Goal: Transaction & Acquisition: Purchase product/service

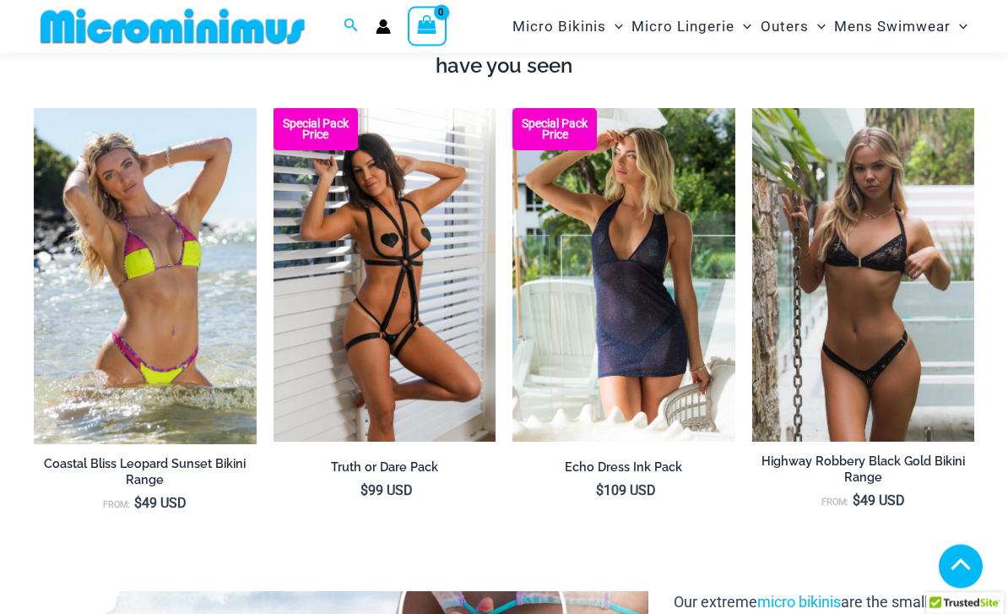
scroll to position [1221, 0]
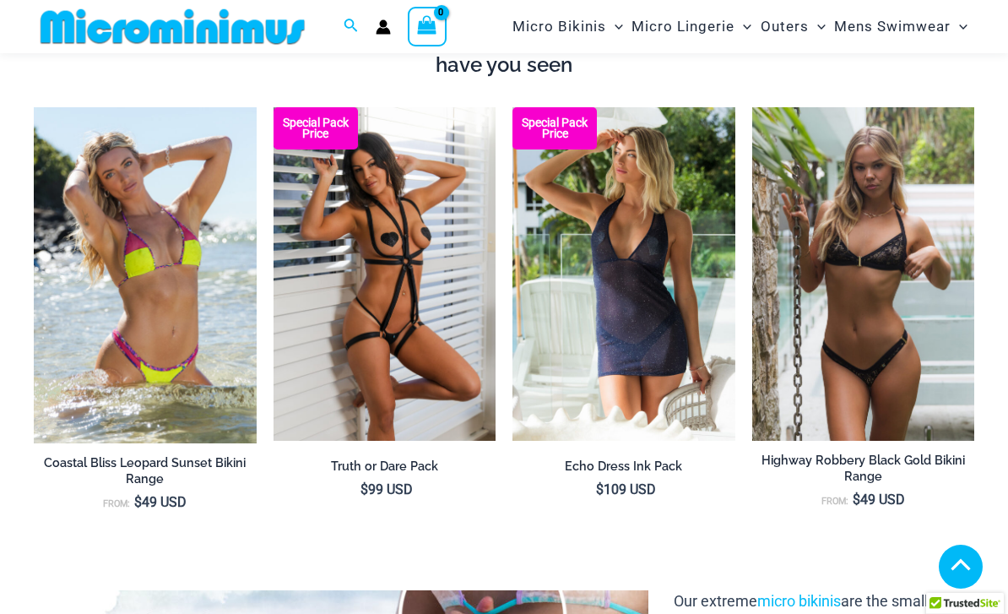
click at [752, 107] on img at bounding box center [752, 107] width 0 height 0
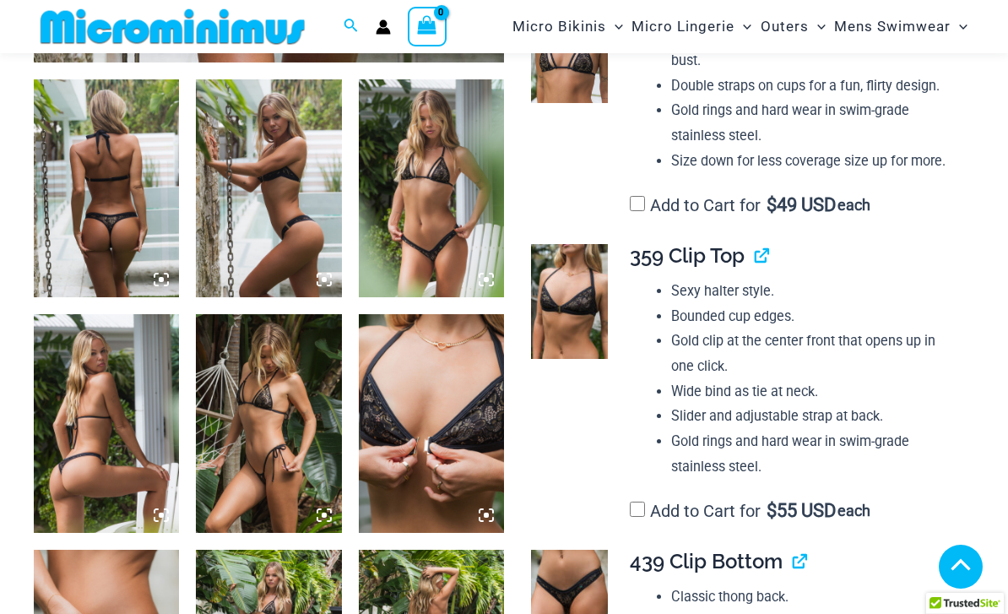
scroll to position [746, 0]
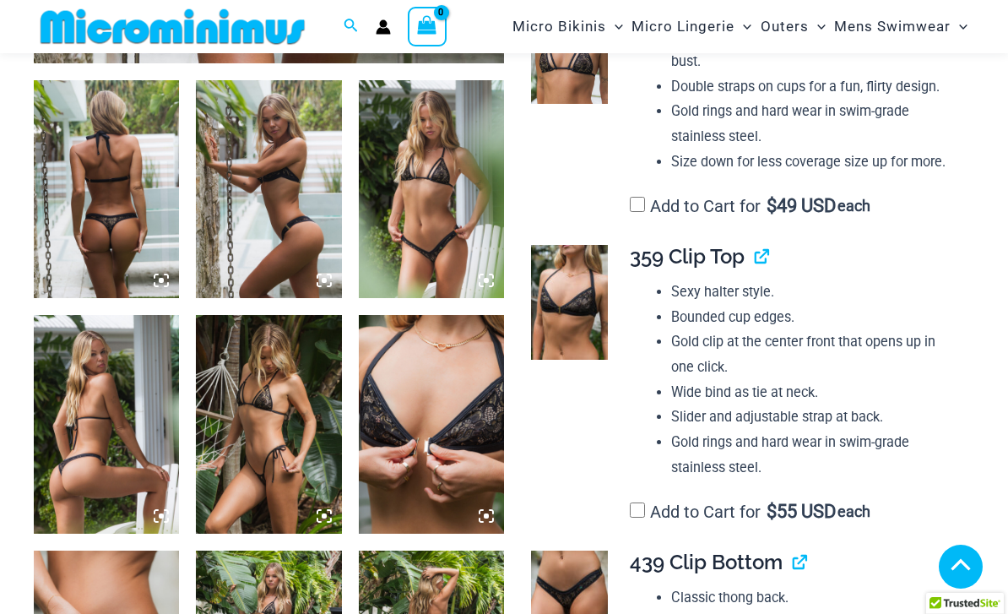
click at [296, 458] on img at bounding box center [268, 424] width 145 height 218
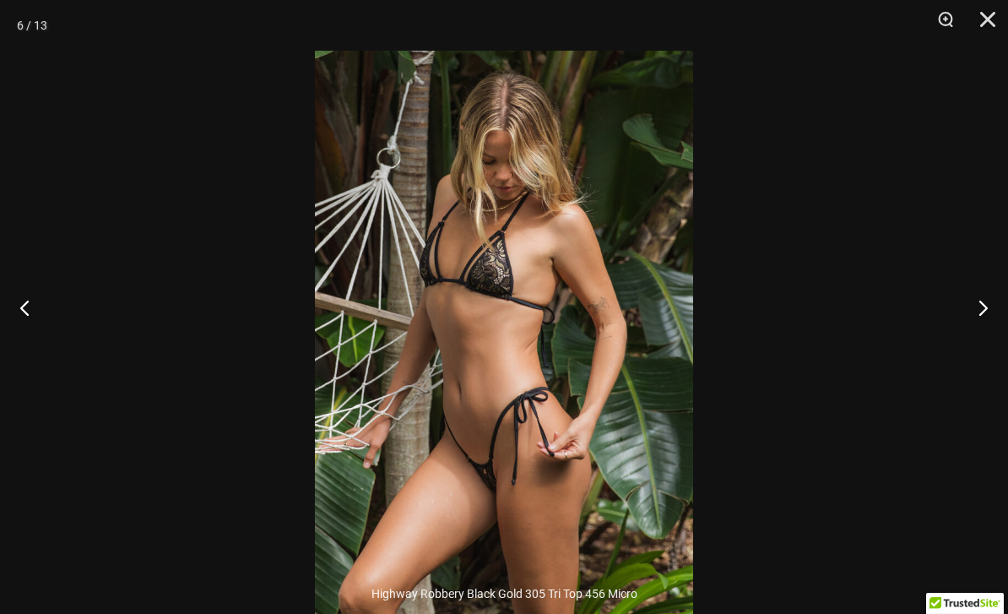
click at [980, 339] on button "Next" at bounding box center [976, 307] width 63 height 84
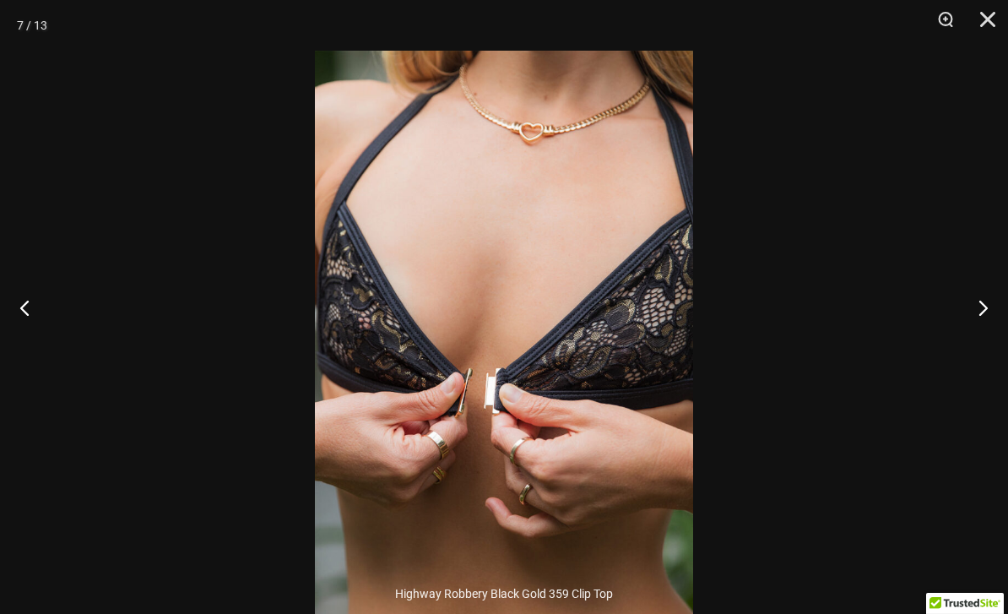
click at [978, 339] on button "Next" at bounding box center [976, 307] width 63 height 84
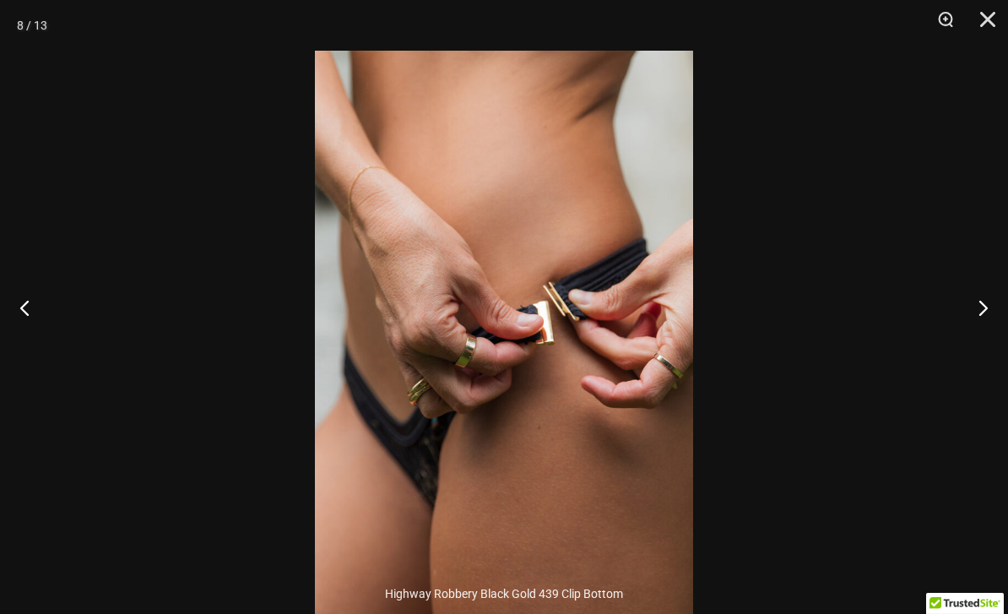
click at [978, 335] on button "Next" at bounding box center [976, 307] width 63 height 84
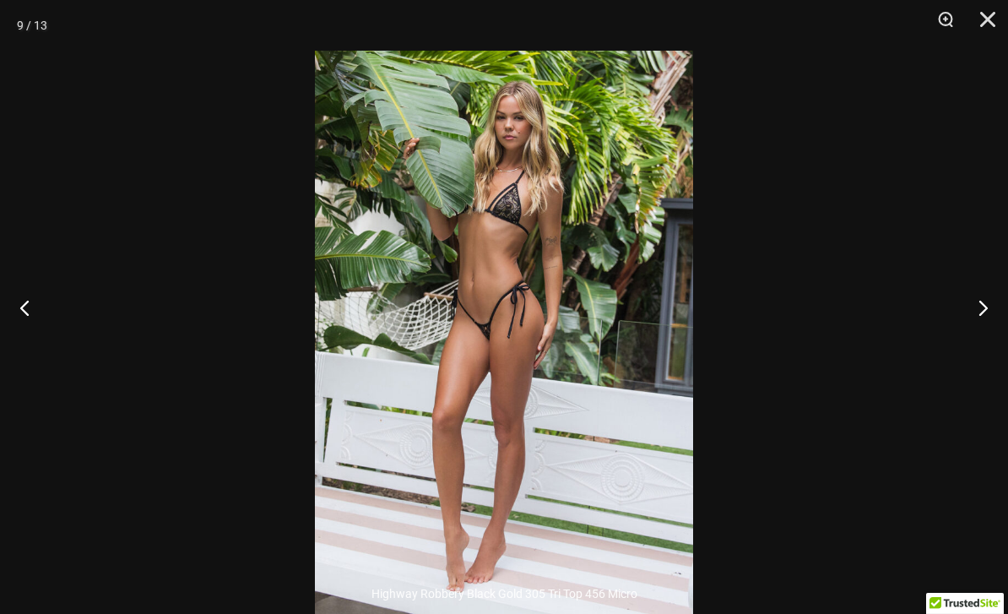
click at [975, 331] on button "Next" at bounding box center [976, 307] width 63 height 84
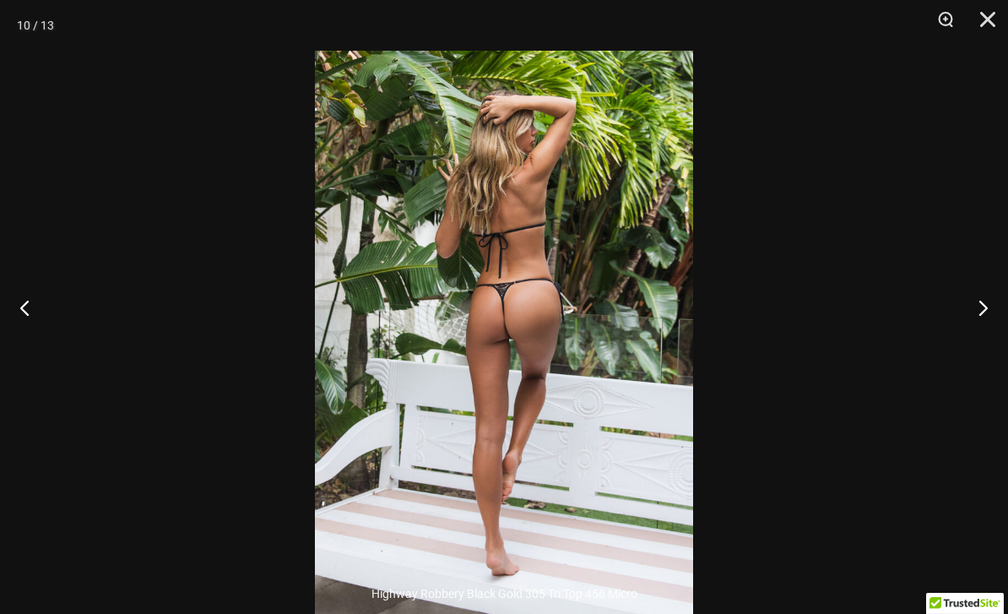
click at [976, 330] on button "Next" at bounding box center [976, 307] width 63 height 84
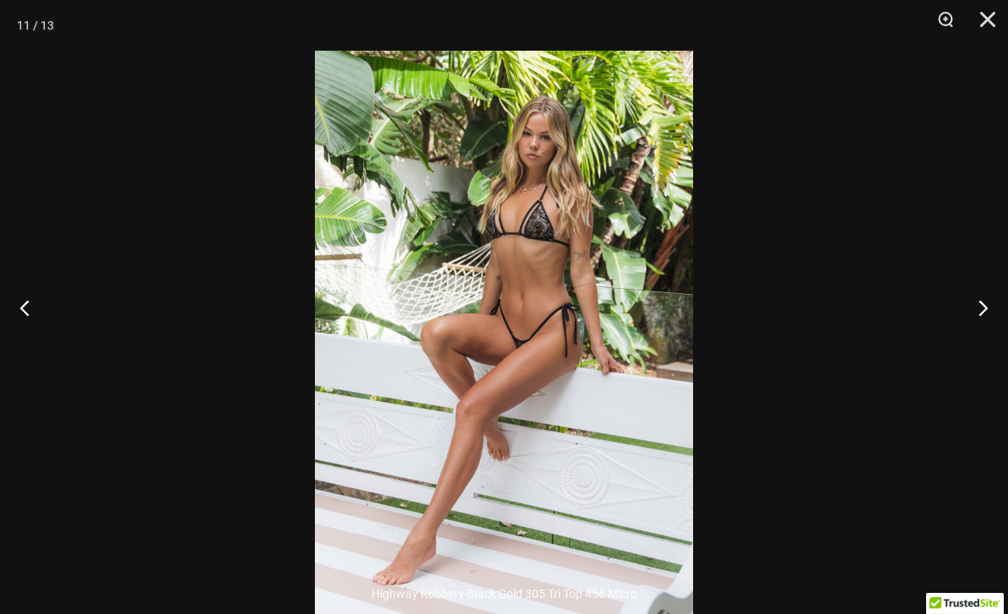
click at [974, 332] on button "Next" at bounding box center [976, 307] width 63 height 84
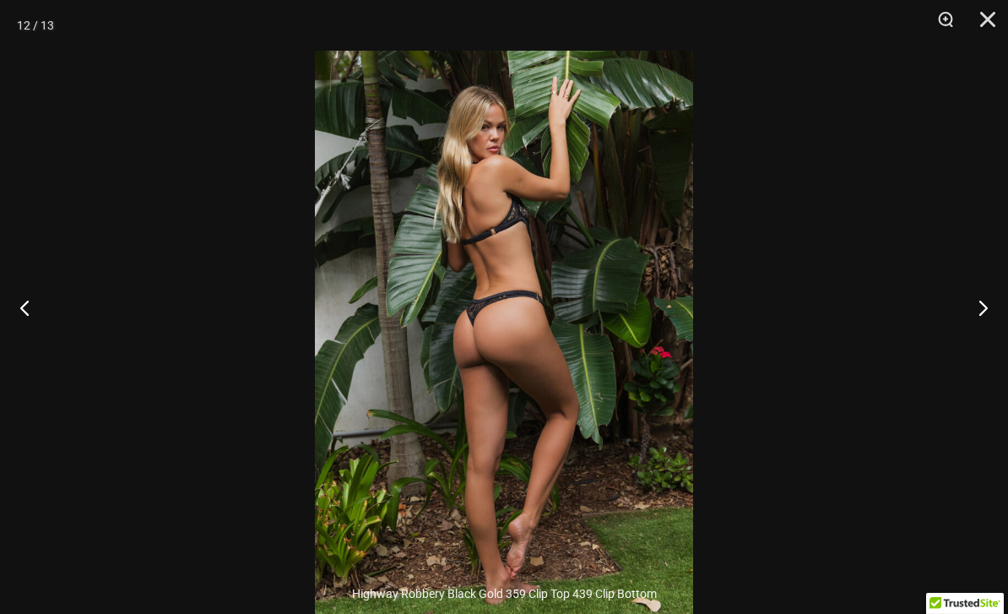
click at [974, 332] on button "Next" at bounding box center [976, 307] width 63 height 84
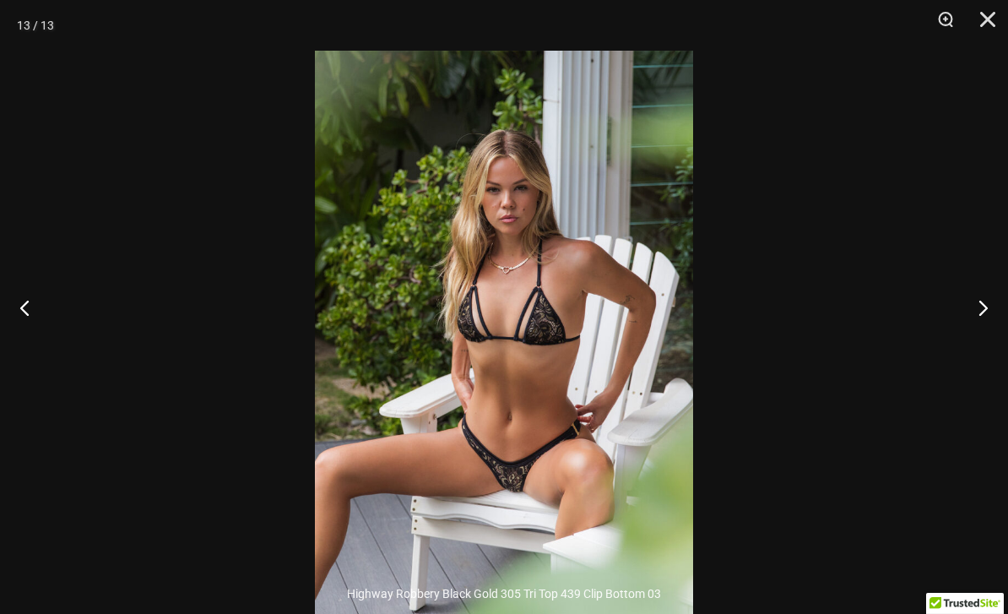
click at [977, 333] on button "Next" at bounding box center [976, 307] width 63 height 84
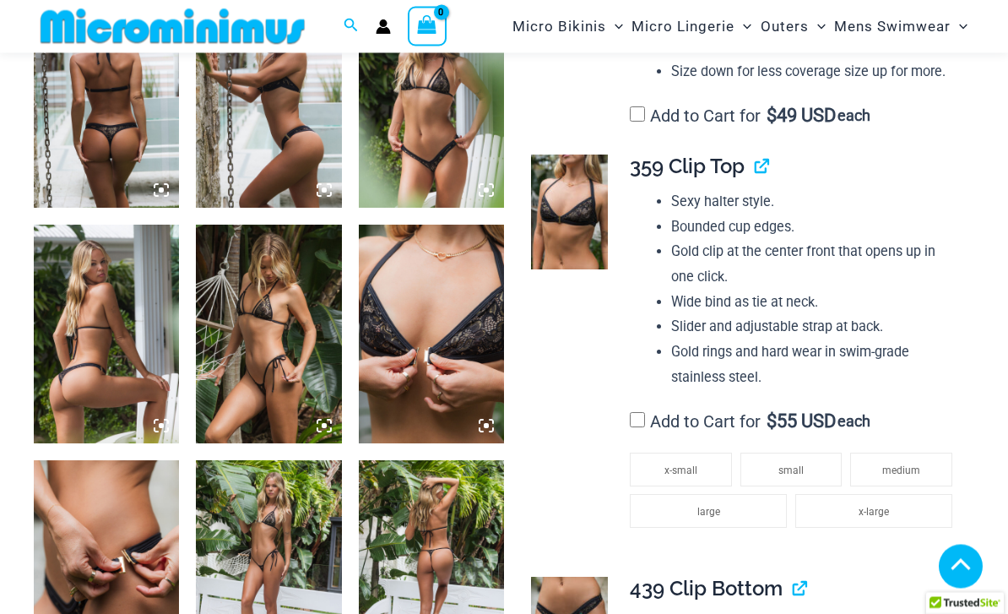
scroll to position [836, 0]
click at [900, 464] on span "medium" at bounding box center [901, 470] width 38 height 12
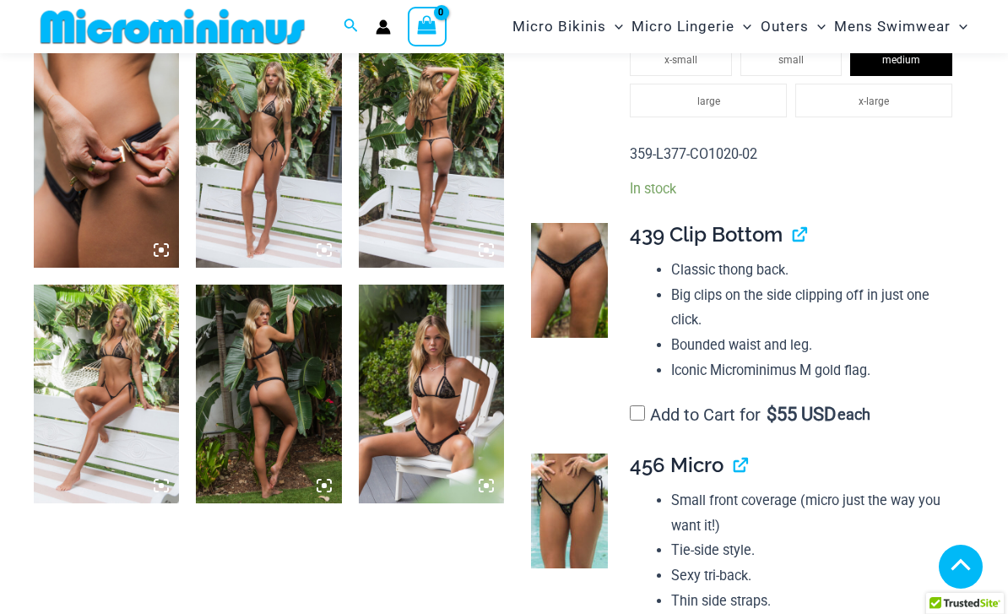
scroll to position [1242, 0]
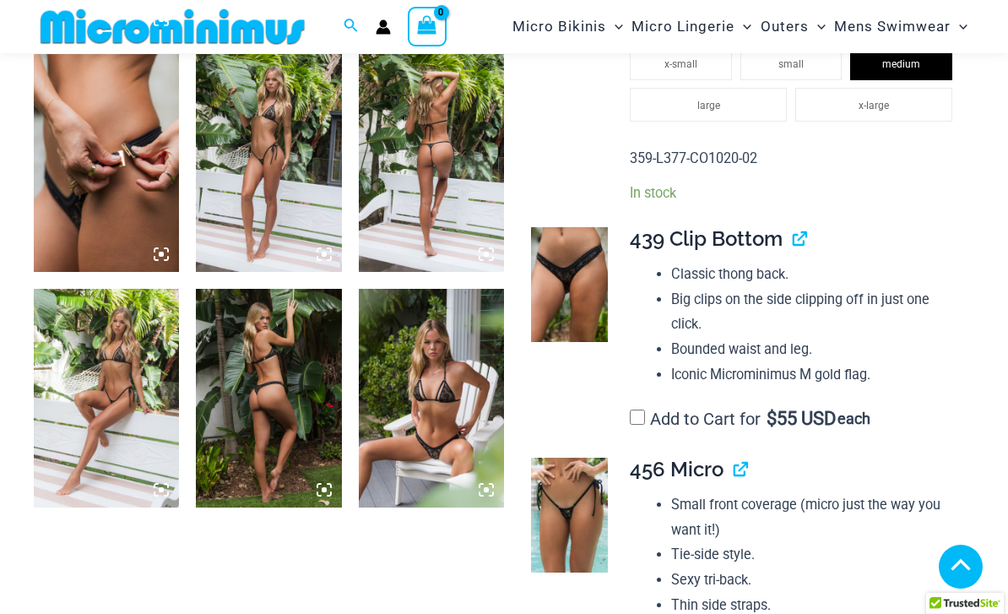
click at [275, 218] on img at bounding box center [268, 163] width 145 height 218
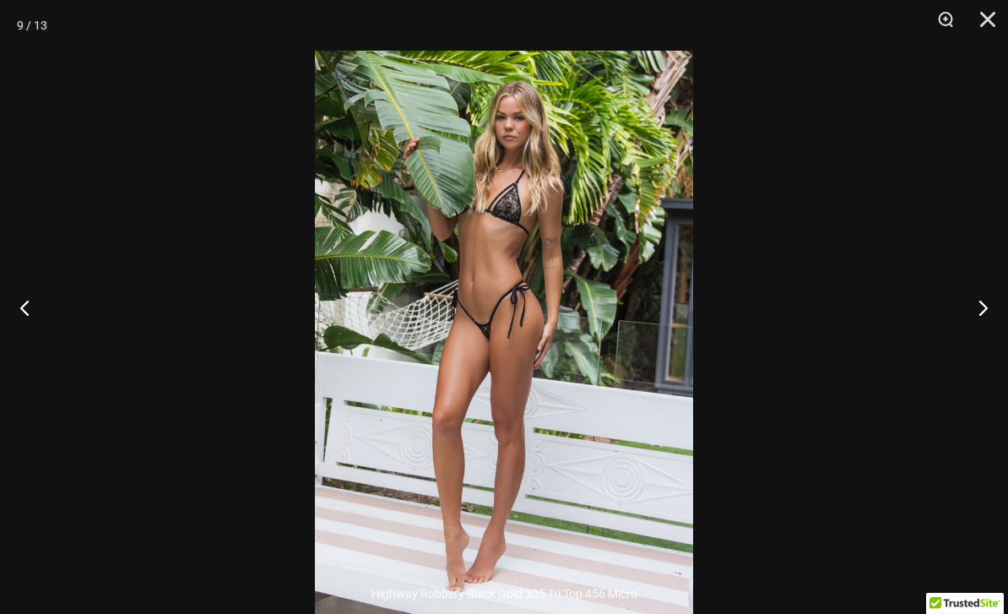
click at [982, 334] on button "Next" at bounding box center [976, 307] width 63 height 84
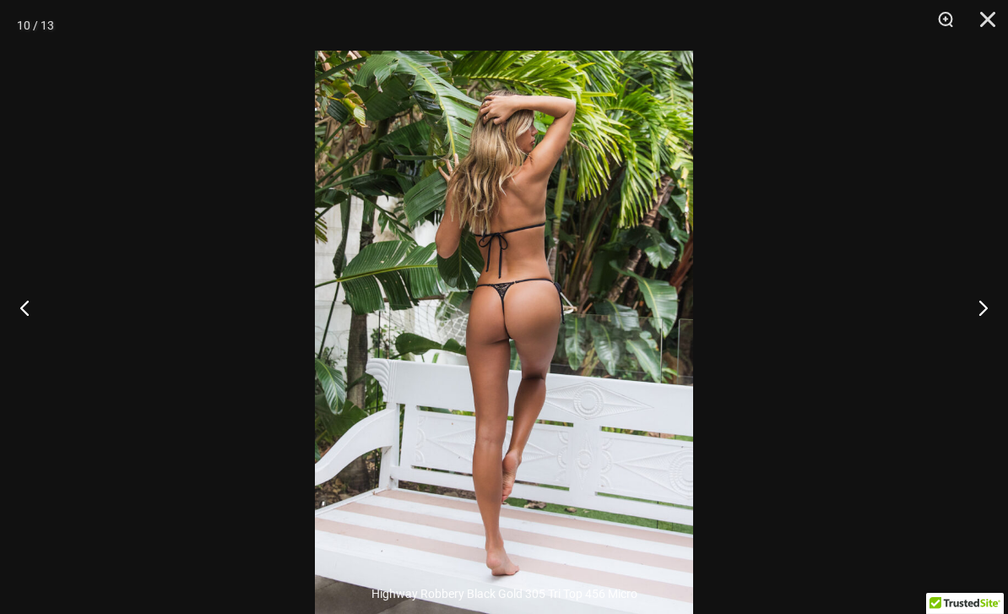
click at [984, 338] on button "Next" at bounding box center [976, 307] width 63 height 84
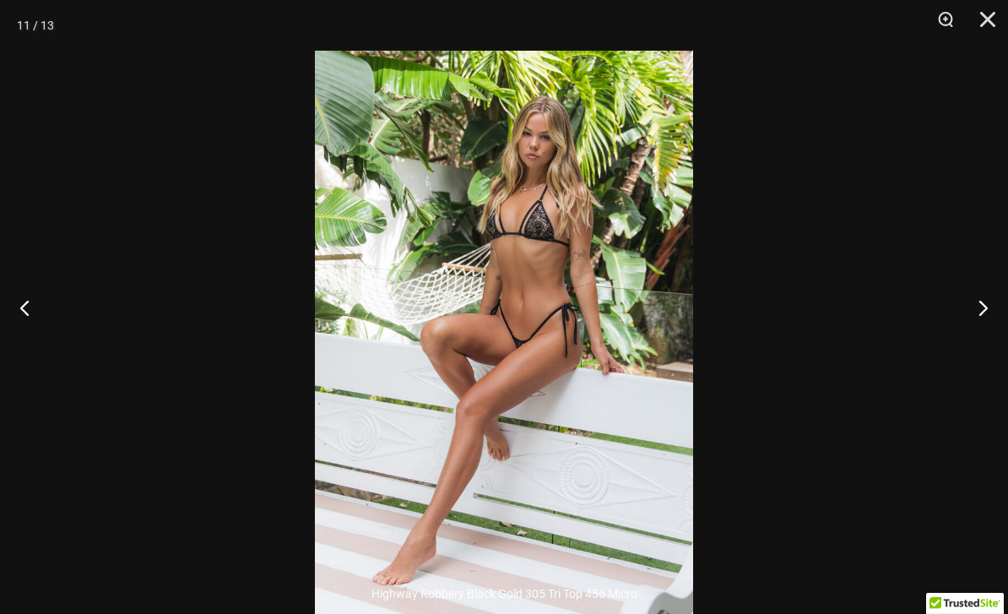
click at [991, 25] on button "Close" at bounding box center [982, 25] width 42 height 51
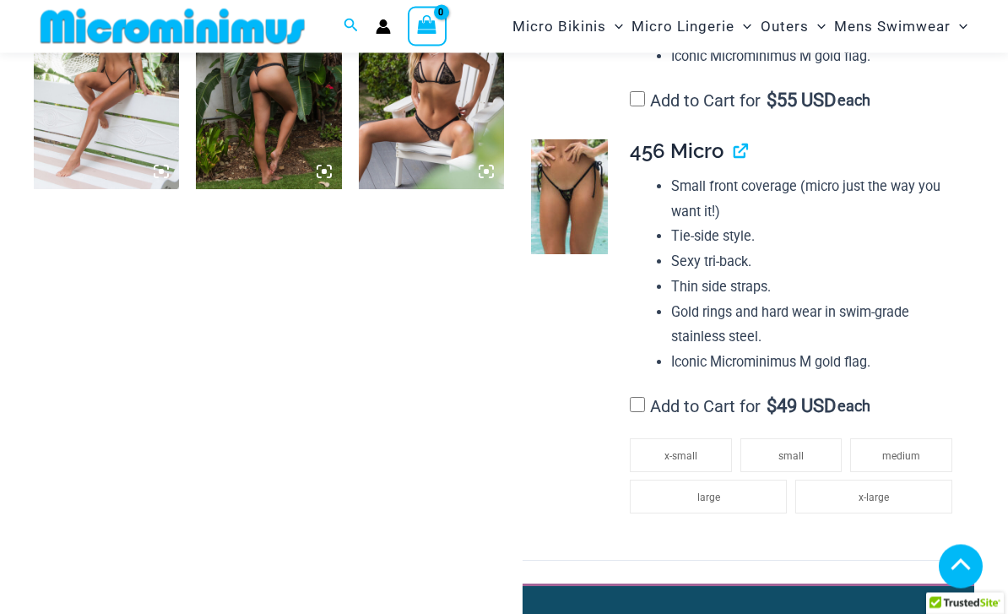
scroll to position [1573, 0]
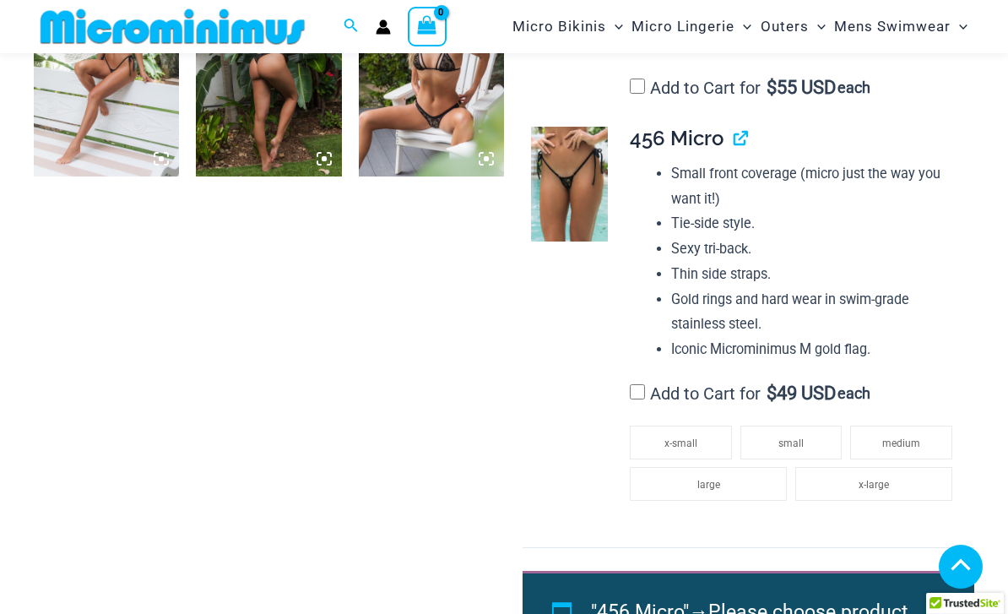
click at [810, 426] on li "small" at bounding box center [791, 443] width 102 height 34
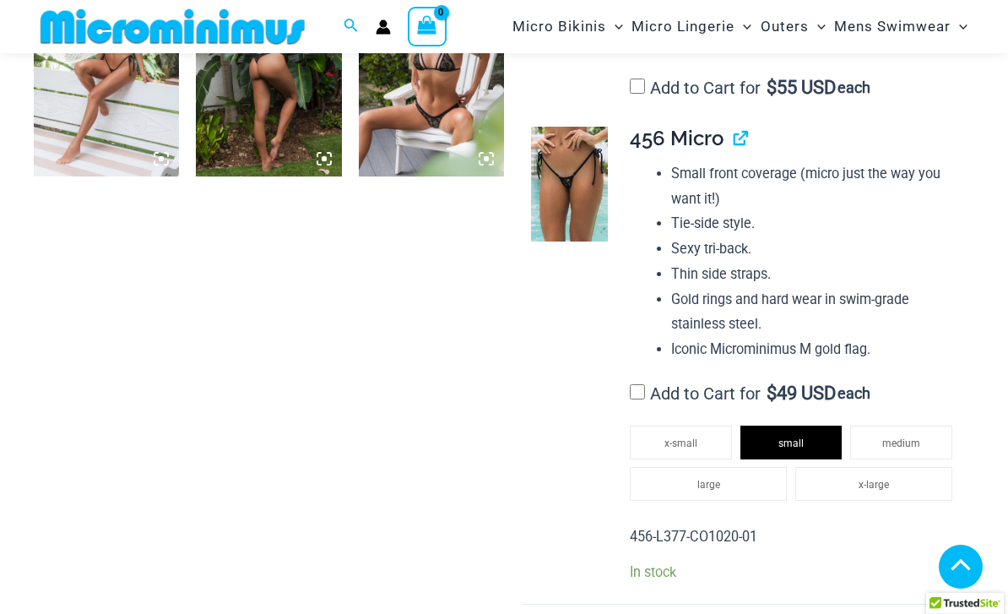
click at [897, 427] on li "medium" at bounding box center [901, 443] width 102 height 34
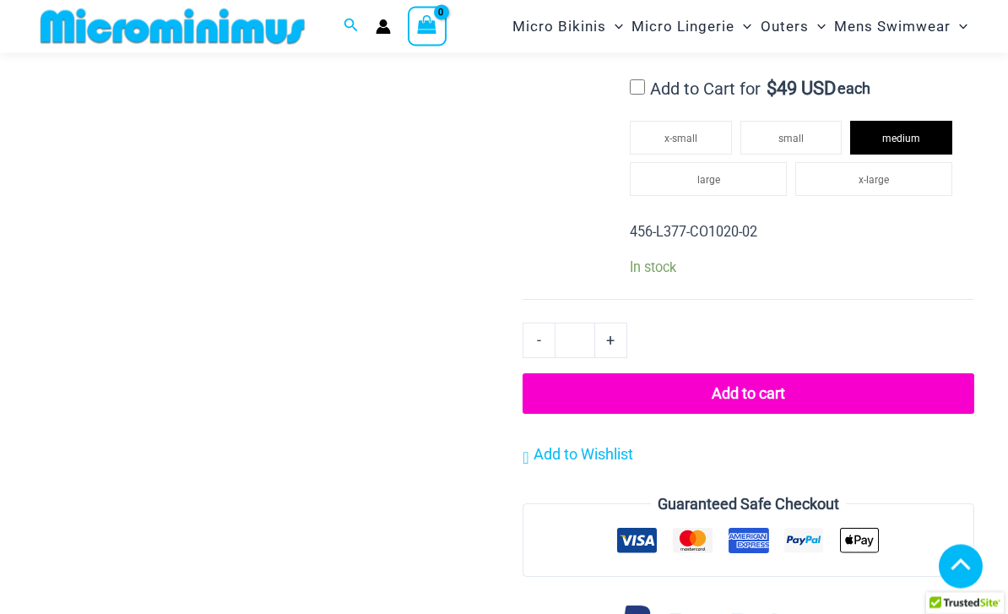
scroll to position [1878, 0]
click at [780, 373] on button "Add to cart" at bounding box center [749, 393] width 452 height 41
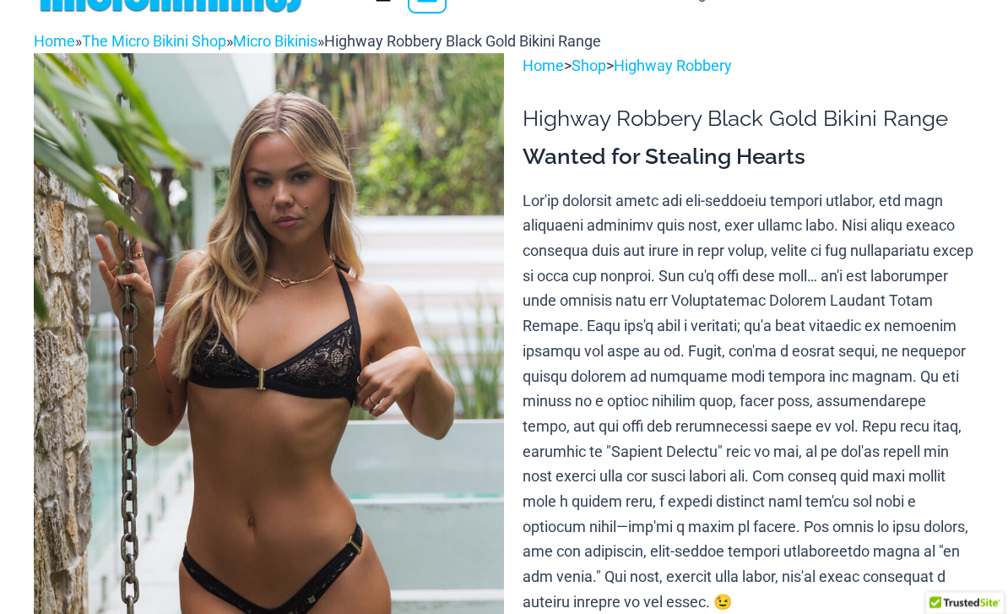
scroll to position [0, 0]
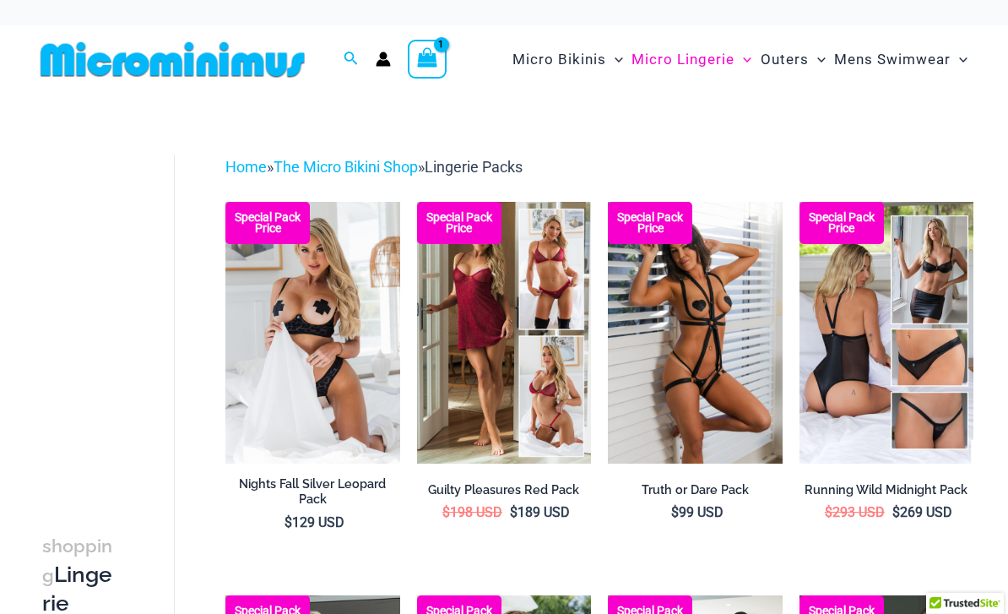
click at [417, 202] on img at bounding box center [417, 202] width 0 height 0
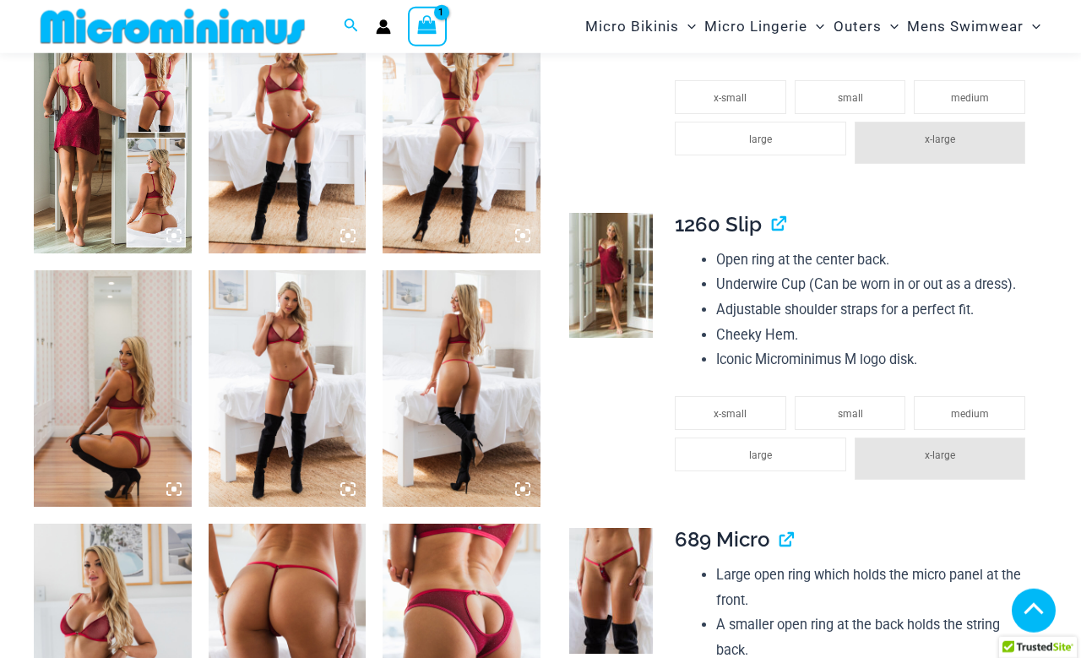
scroll to position [919, 0]
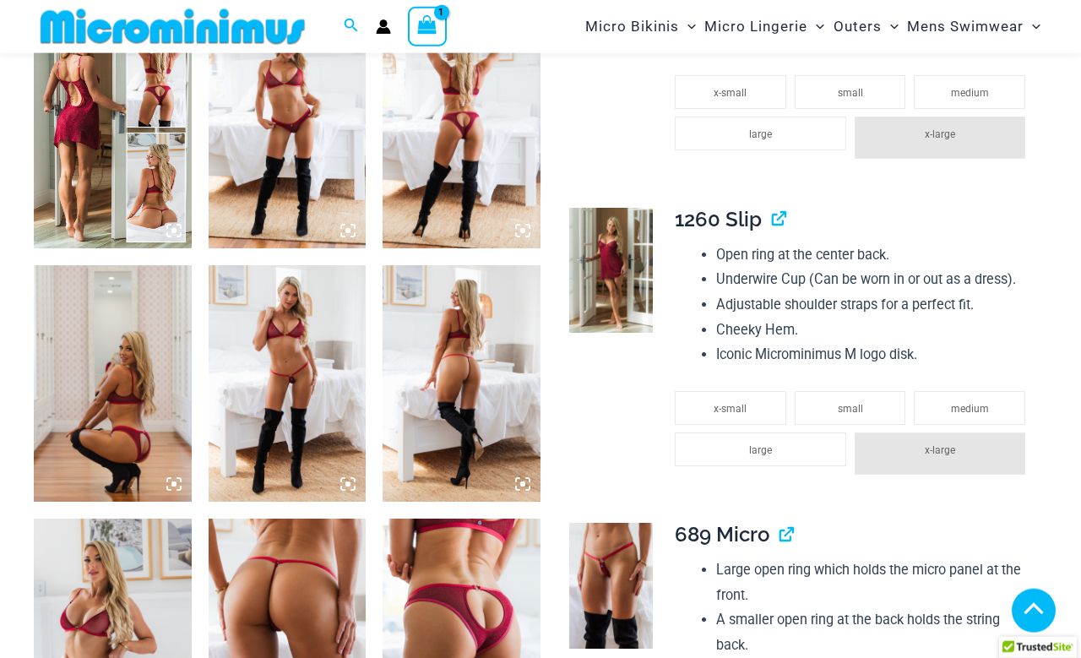
click at [802, 444] on li "large" at bounding box center [760, 449] width 171 height 34
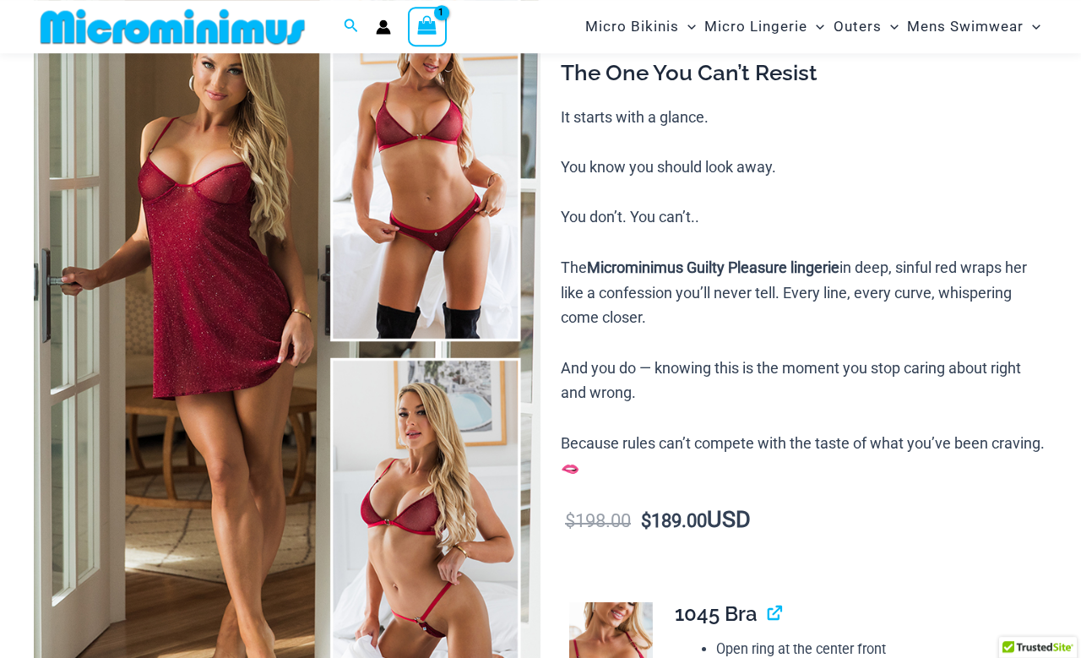
scroll to position [0, 0]
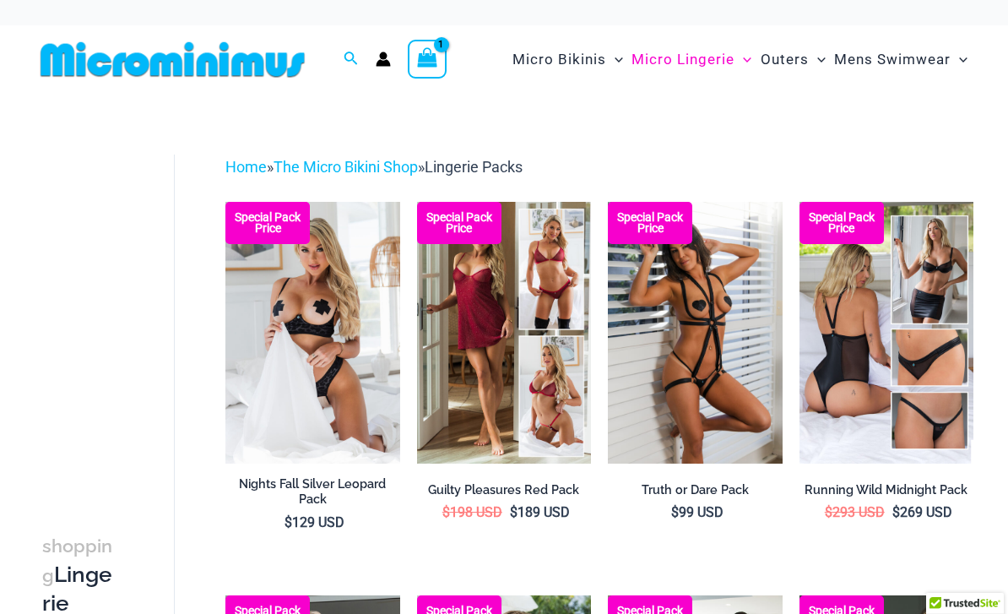
click at [417, 202] on img at bounding box center [417, 202] width 0 height 0
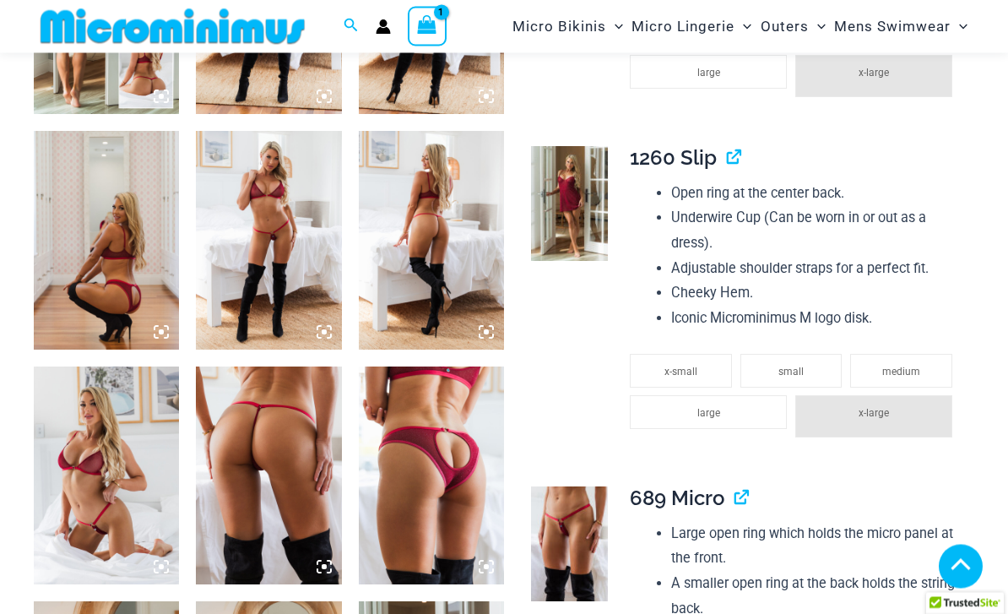
scroll to position [930, 0]
click at [741, 403] on li "large" at bounding box center [708, 412] width 157 height 34
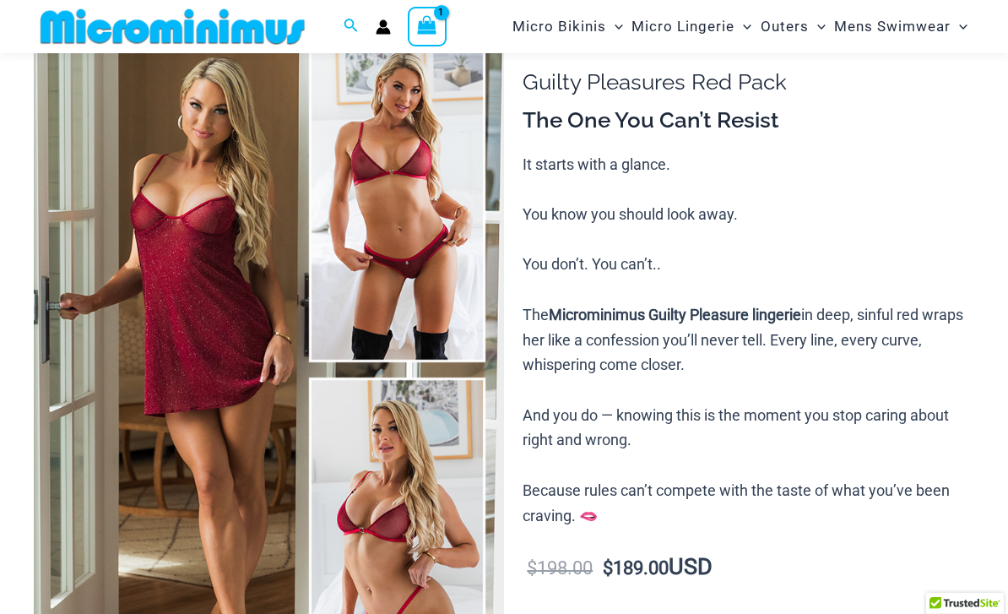
scroll to position [0, 0]
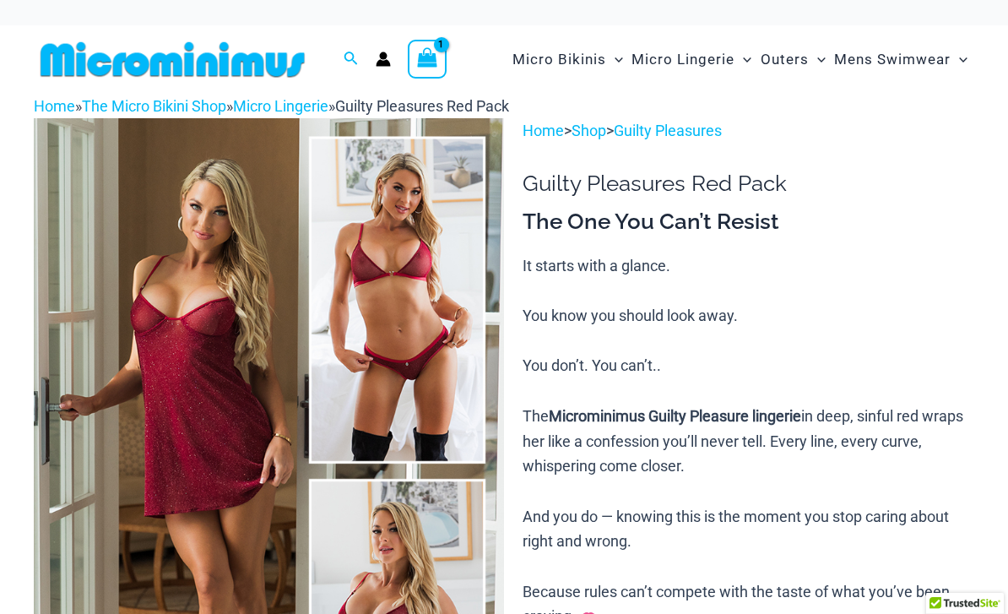
click at [60, 105] on link "Home" at bounding box center [54, 106] width 41 height 18
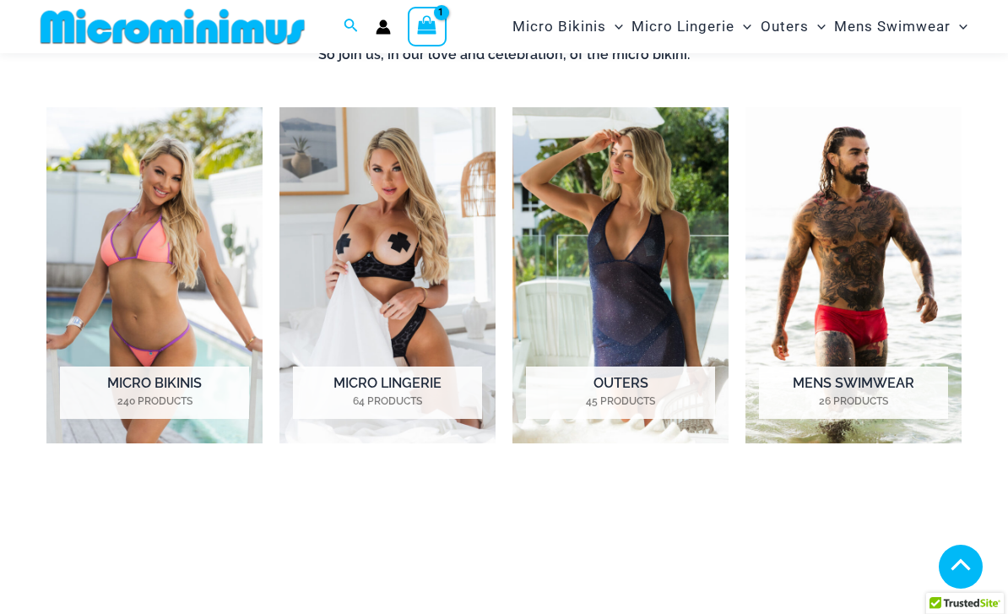
scroll to position [648, 0]
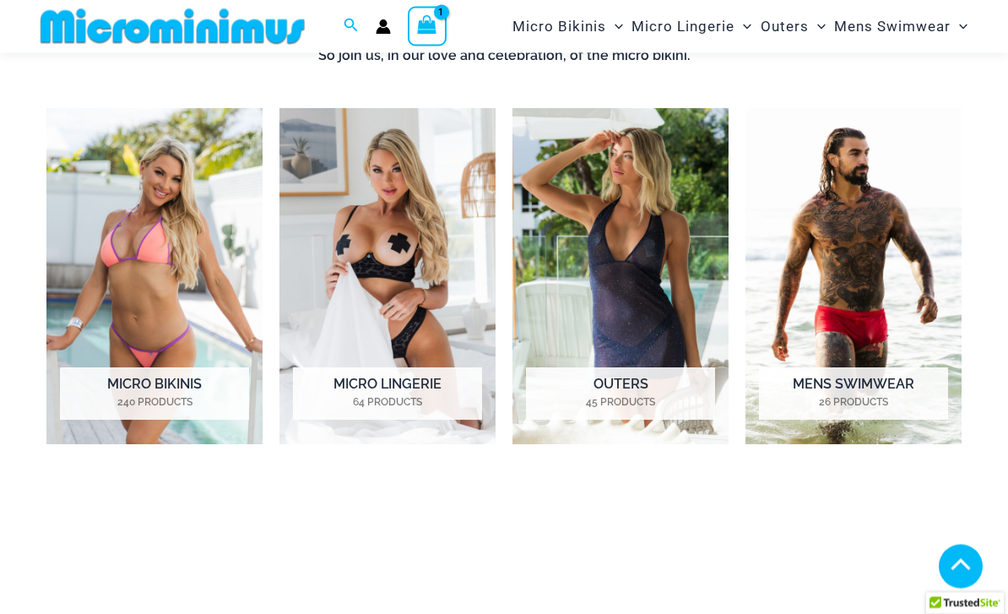
click at [679, 304] on img "Visit product category Outers" at bounding box center [620, 277] width 216 height 336
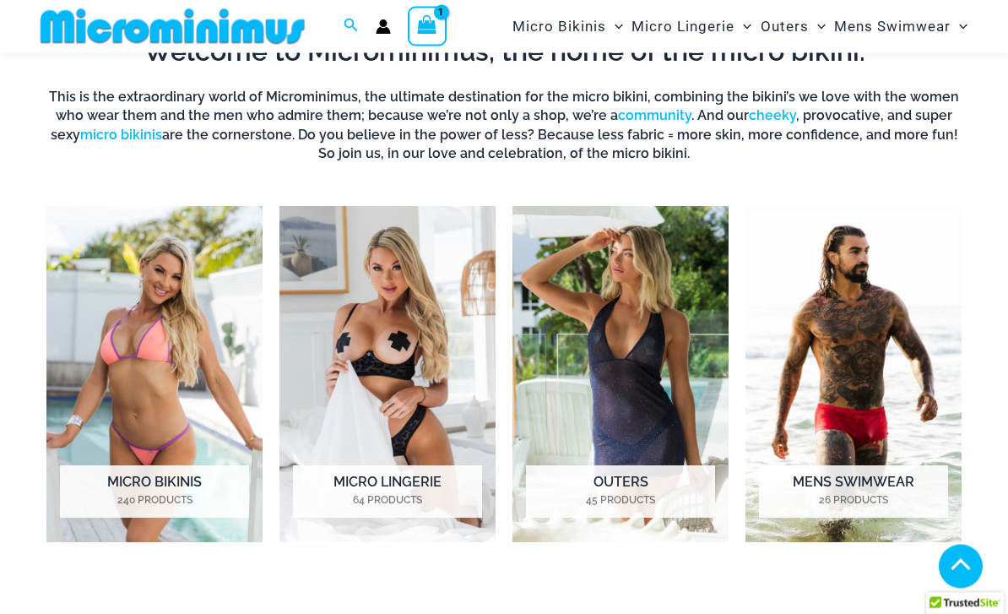
scroll to position [552, 0]
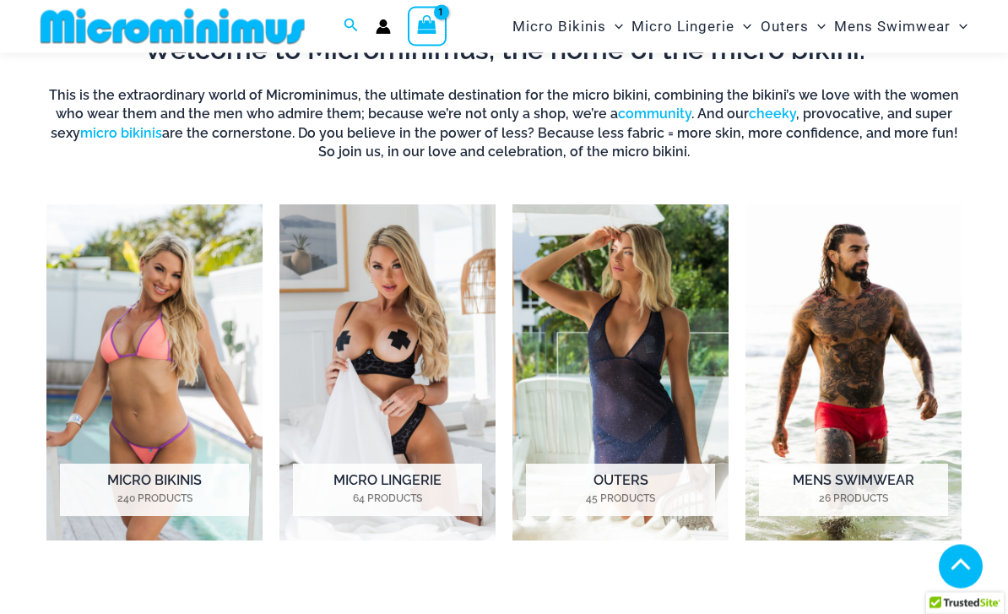
click at [413, 355] on img "Visit product category Micro Lingerie" at bounding box center [387, 373] width 216 height 336
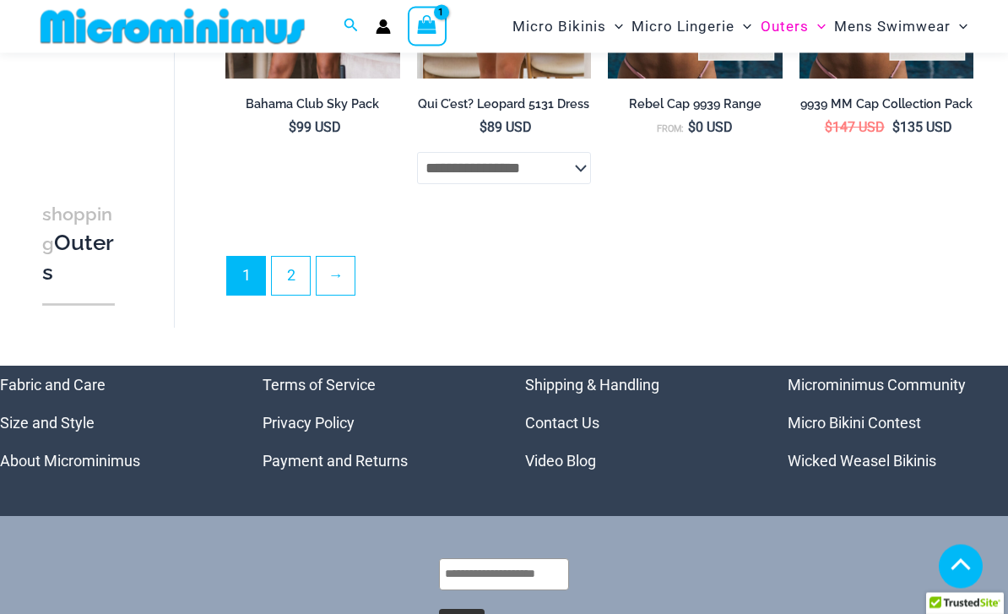
scroll to position [3505, 0]
click at [294, 279] on link "2" at bounding box center [291, 276] width 38 height 38
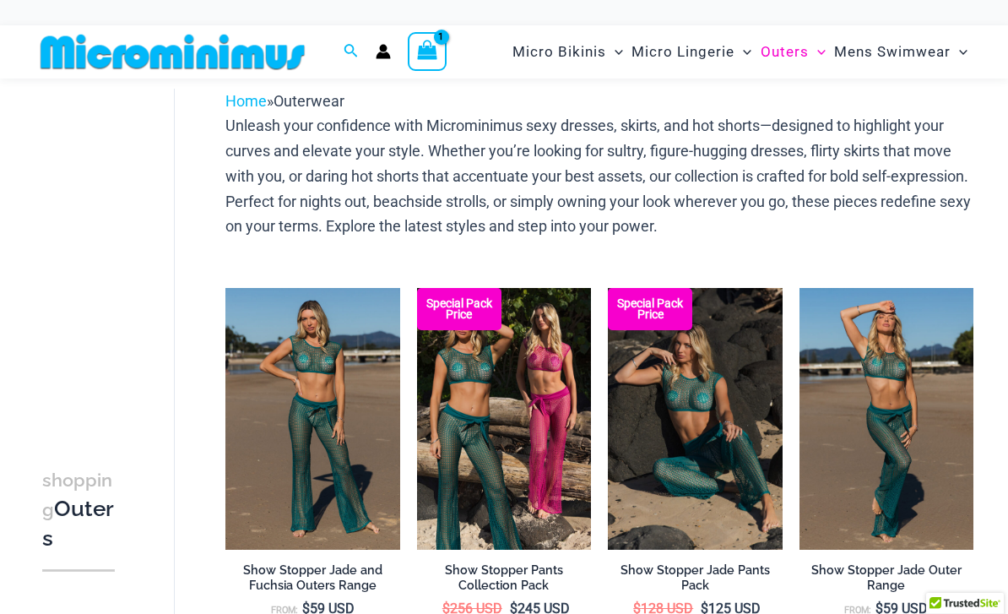
scroll to position [0, 0]
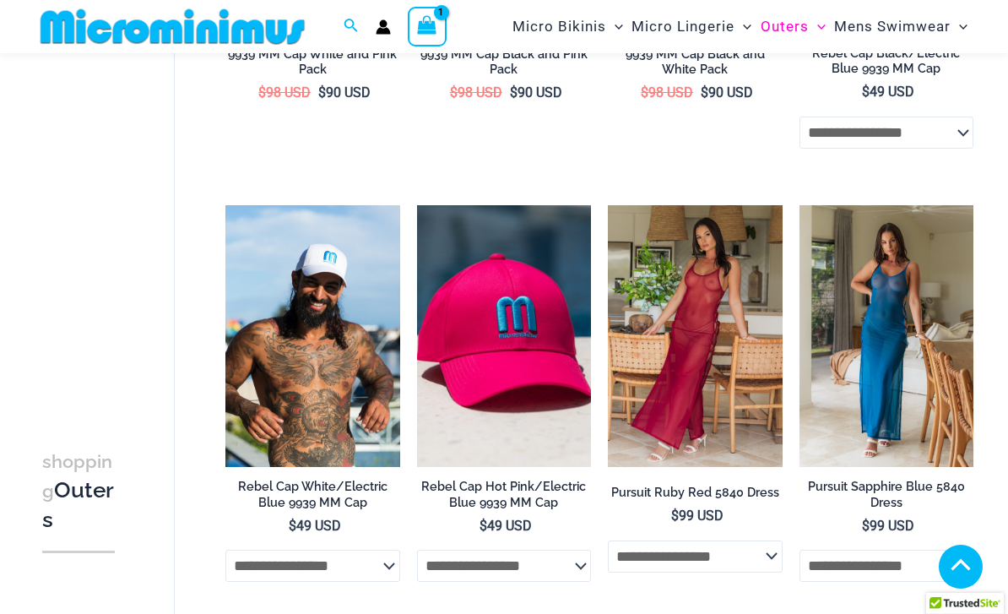
scroll to position [411, 0]
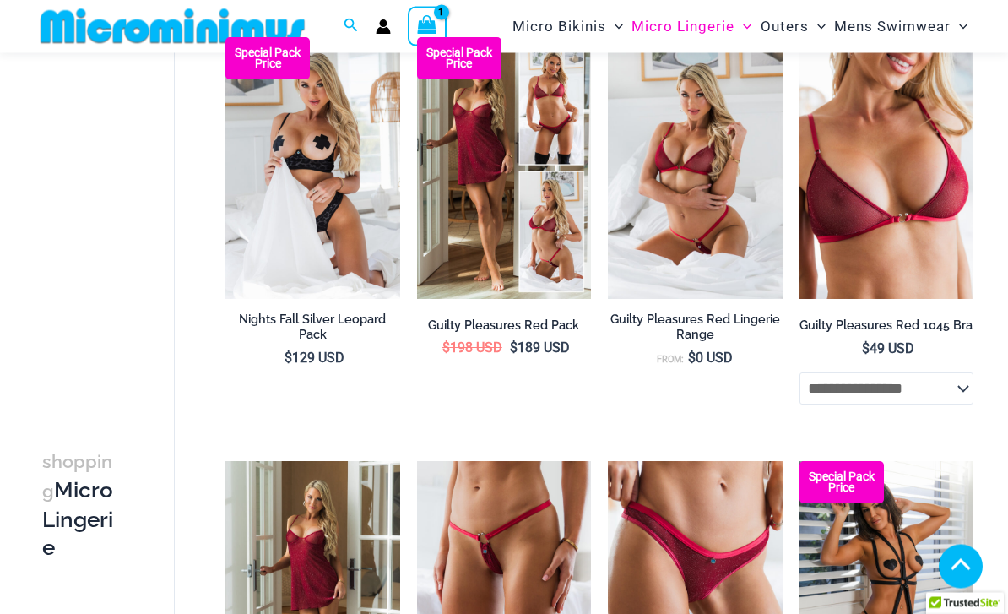
scroll to position [302, 0]
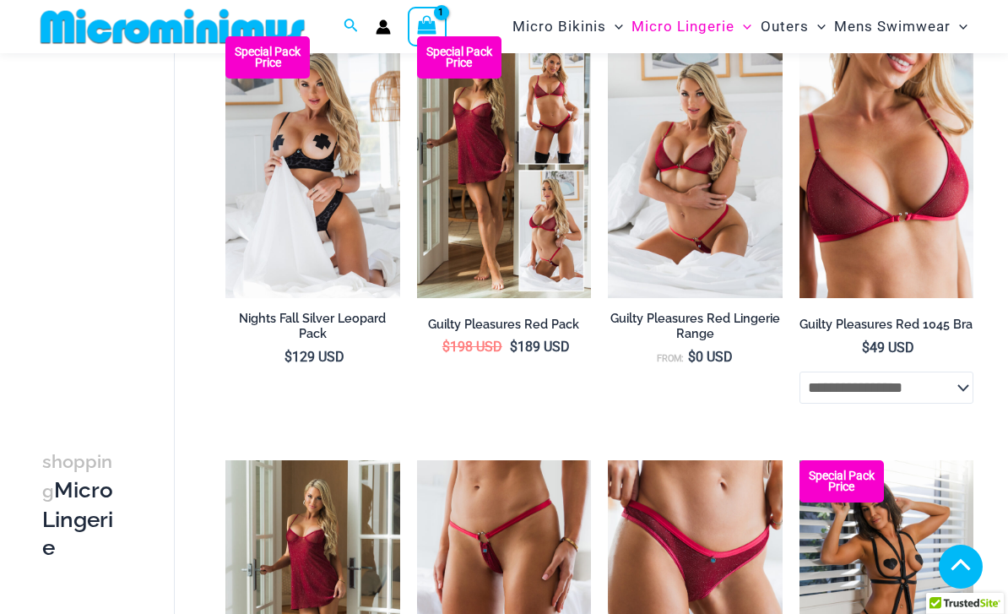
click at [961, 381] on select "**********" at bounding box center [887, 387] width 174 height 32
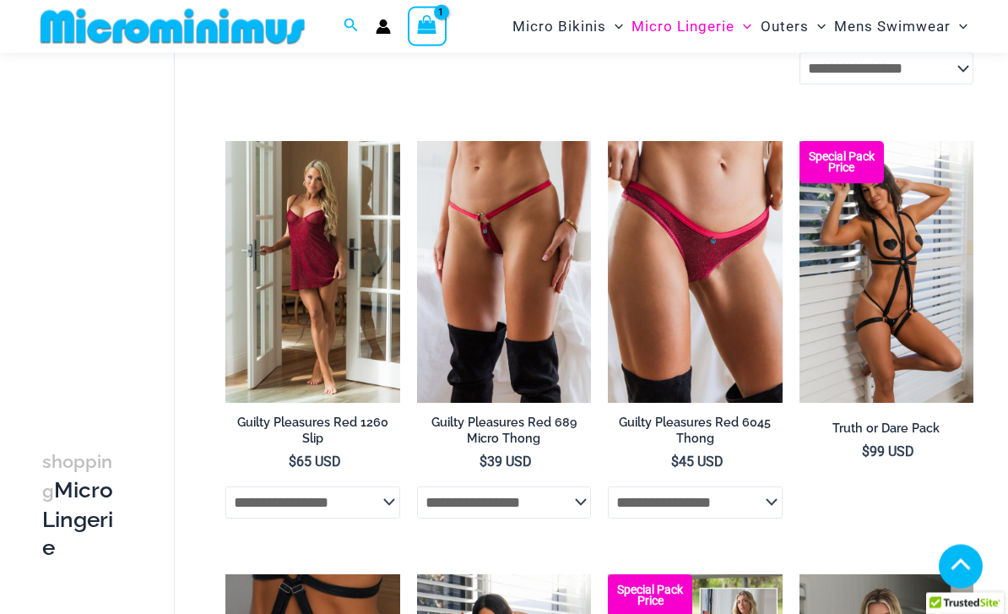
scroll to position [605, 0]
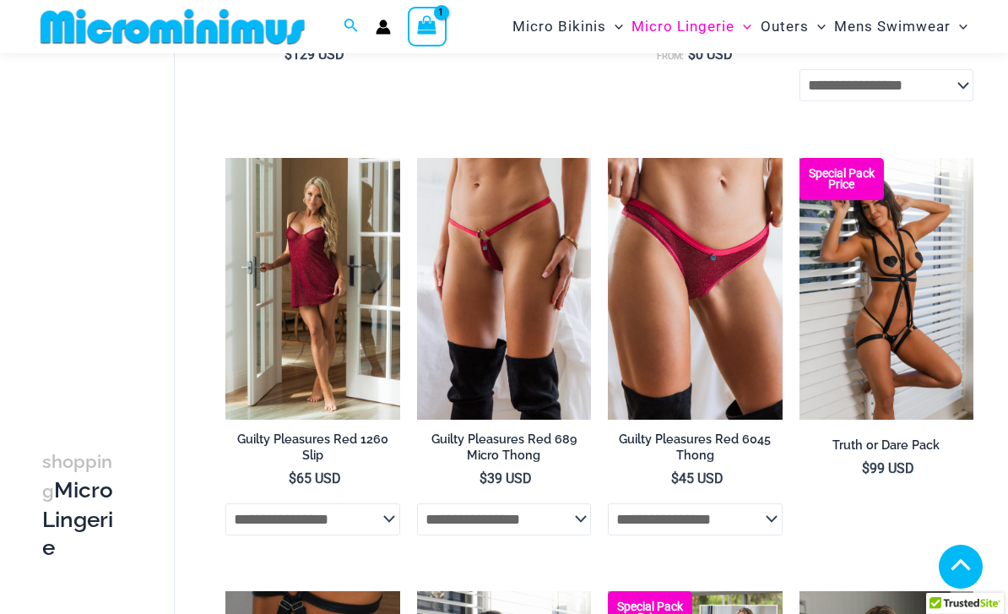
click at [398, 505] on select "**********" at bounding box center [312, 519] width 174 height 32
select select "*****"
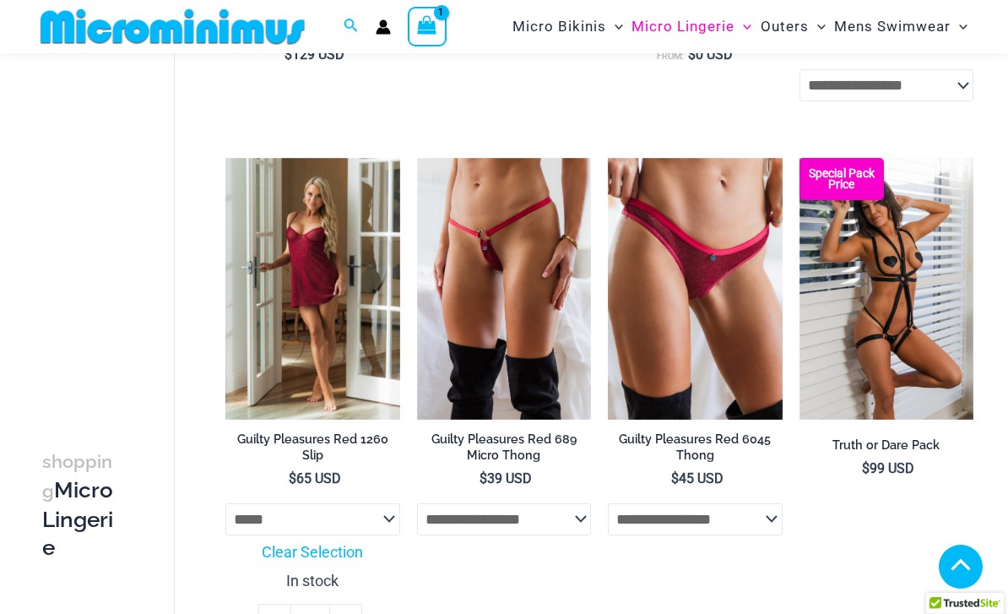
click at [391, 510] on select "**********" at bounding box center [312, 519] width 174 height 32
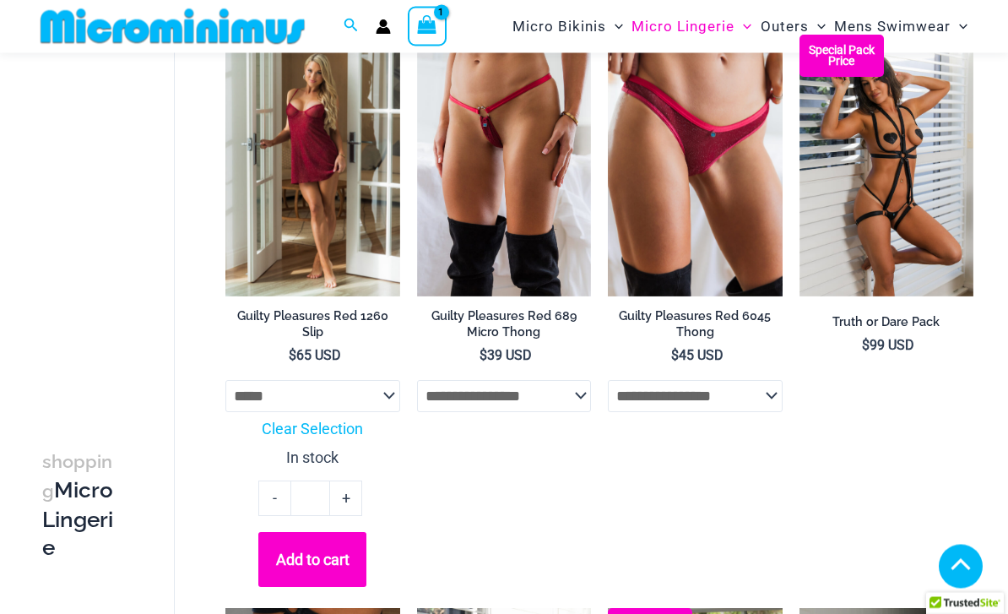
click at [333, 545] on button "Add to cart" at bounding box center [312, 560] width 108 height 55
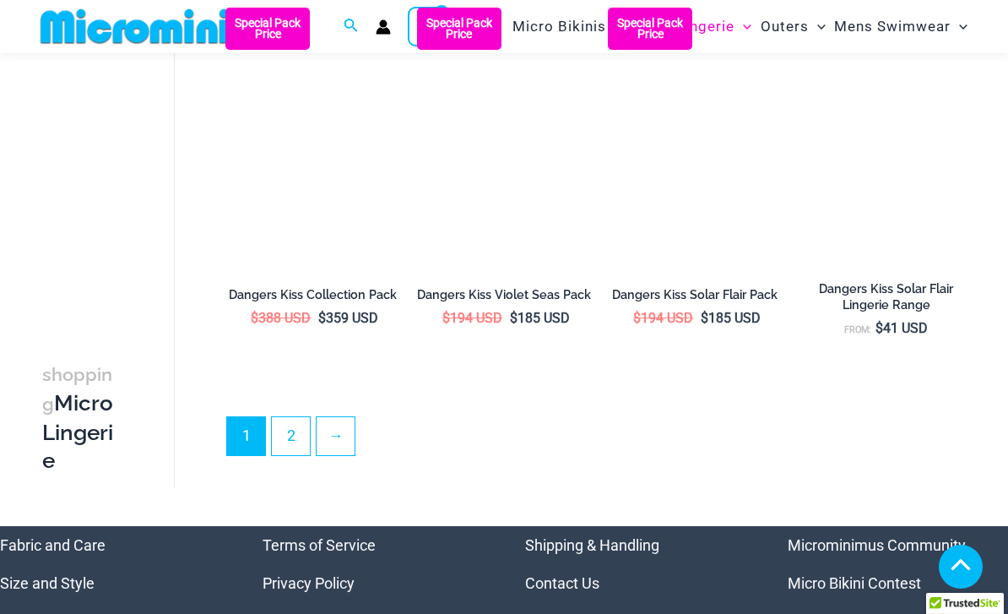
scroll to position [3500, 0]
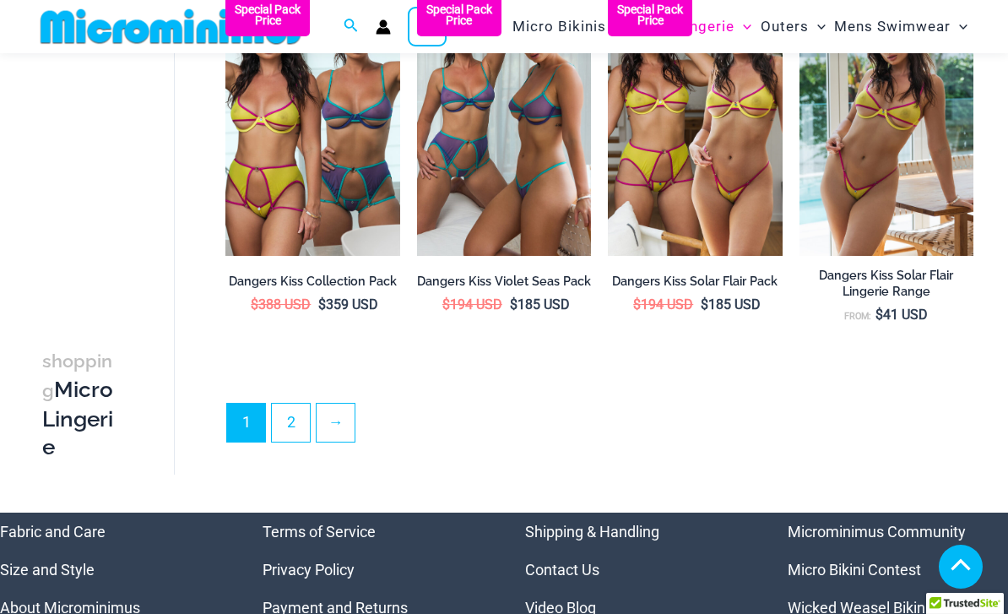
click at [290, 428] on link "2" at bounding box center [291, 423] width 38 height 38
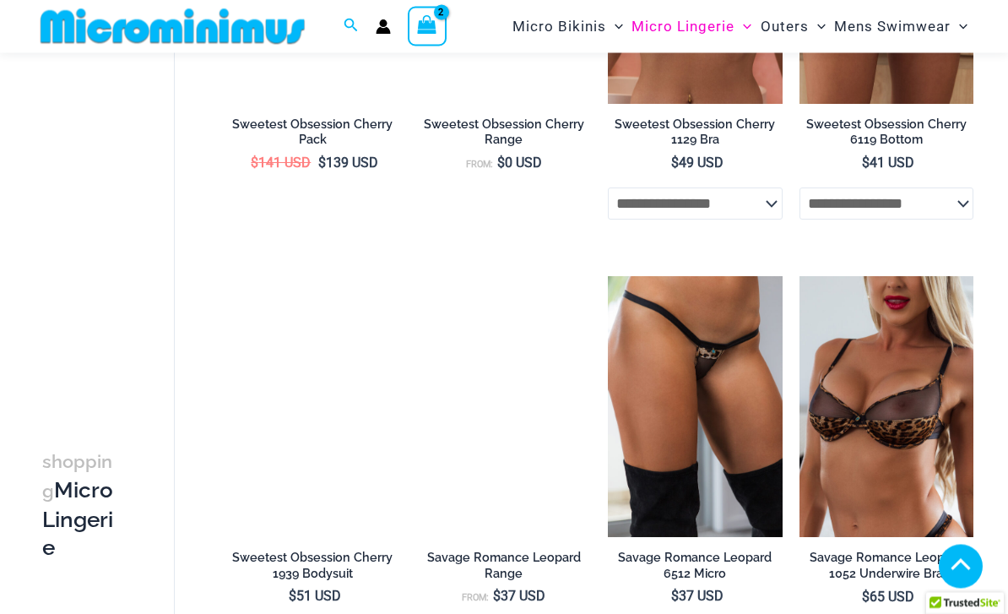
scroll to position [2511, 0]
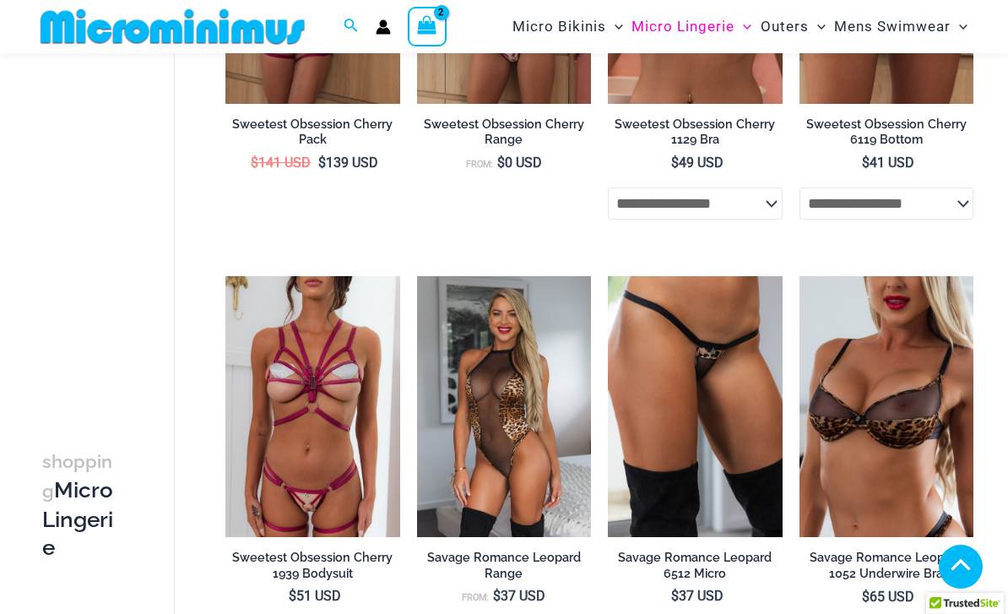
click at [444, 21] on div "View Shopping Cart, 2 items" at bounding box center [427, 26] width 39 height 39
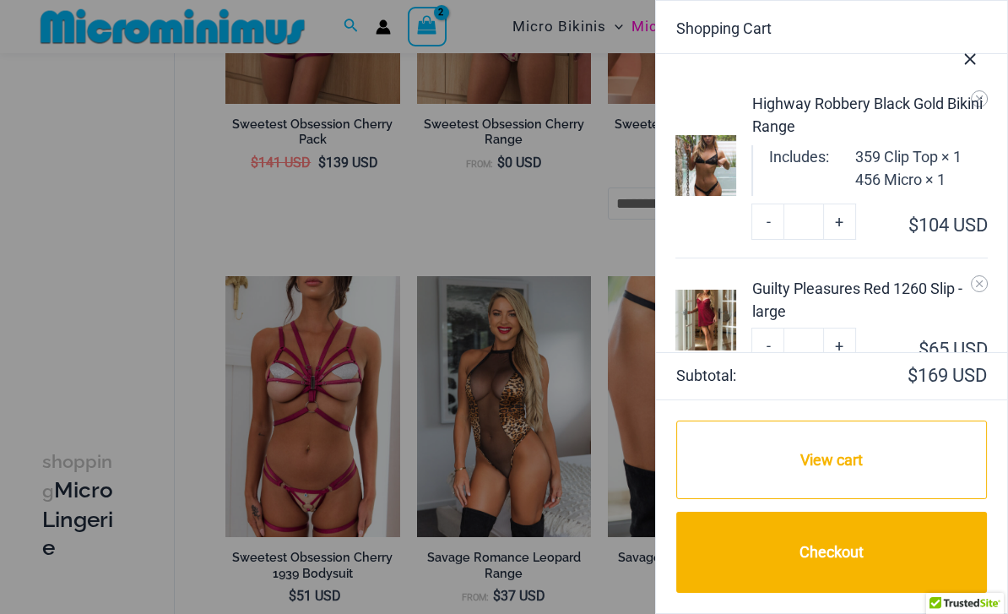
click at [869, 322] on div "Guilty Pleasures Red 1260 Slip - large" at bounding box center [870, 300] width 236 height 46
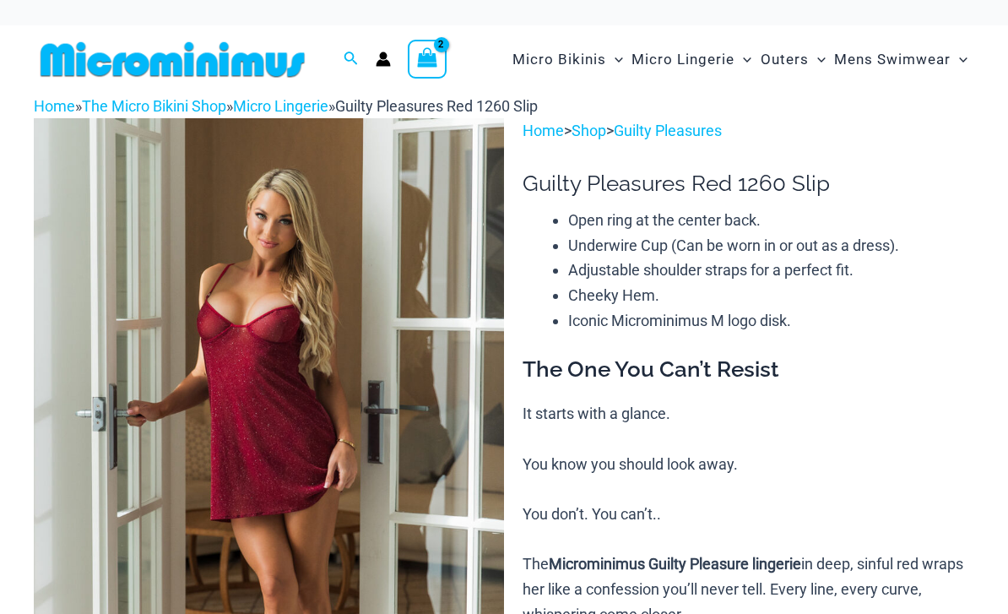
select select
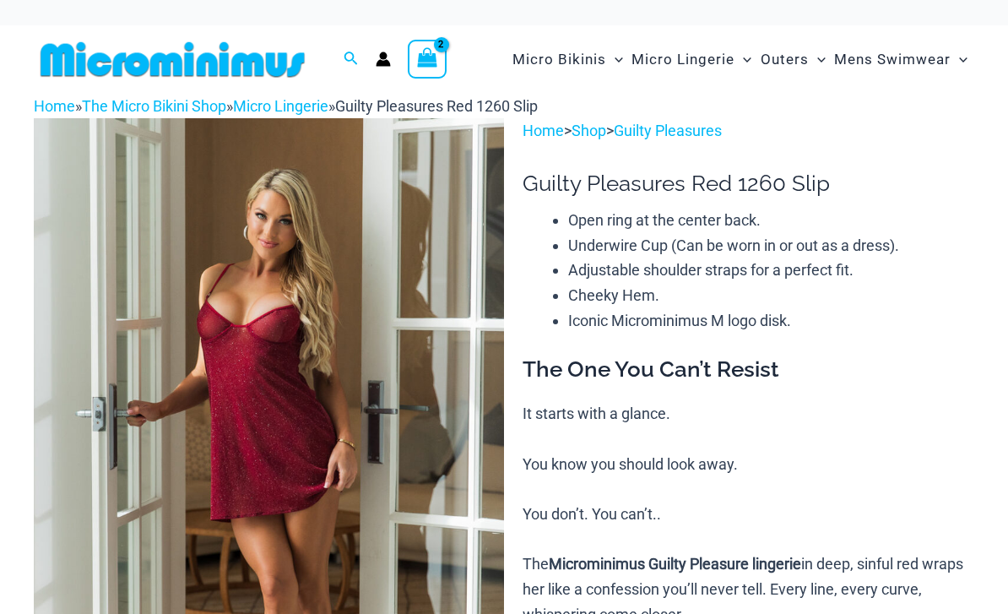
select select
